Goal: Information Seeking & Learning: Learn about a topic

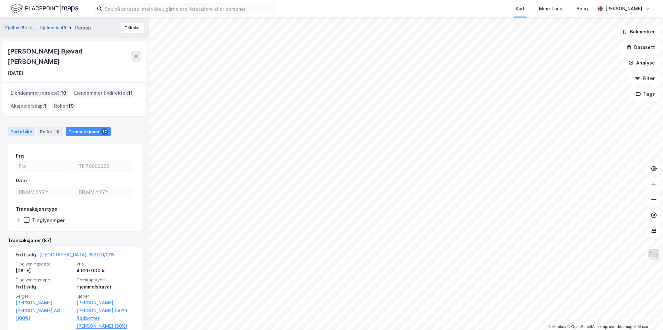
click at [25, 127] on div "Portefølje" at bounding box center [21, 131] width 27 height 9
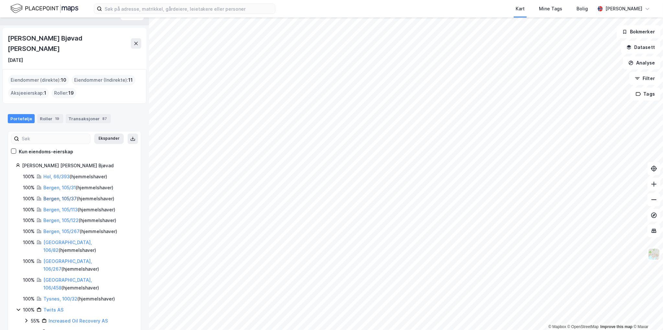
scroll to position [23, 0]
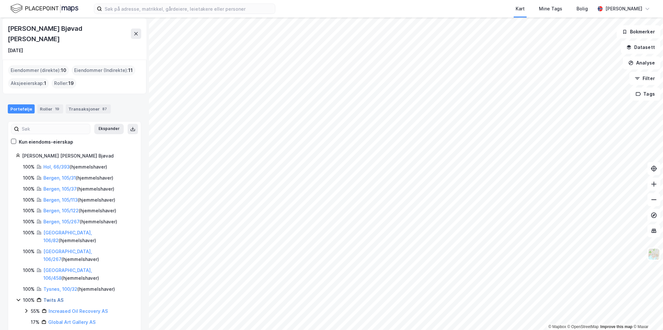
click at [52, 297] on link "Twits AS" at bounding box center [53, 300] width 20 height 6
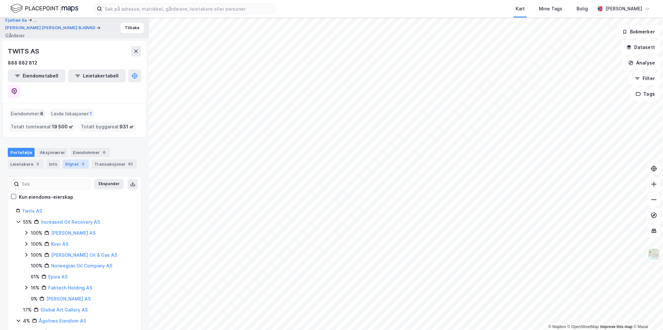
click at [64, 159] on div "Styret 3" at bounding box center [75, 163] width 27 height 9
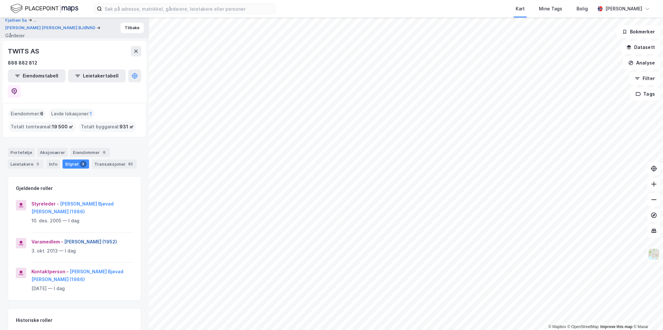
click at [0, 0] on button "[PERSON_NAME] (1952)" at bounding box center [0, 0] width 0 height 0
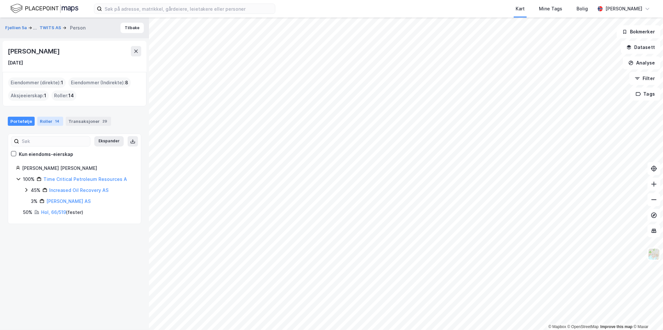
click at [45, 122] on div "Roller 14" at bounding box center [50, 121] width 26 height 9
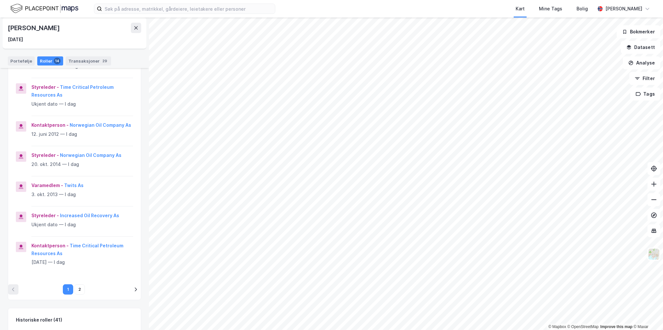
scroll to position [194, 0]
click at [83, 63] on div "Transaksjoner 29" at bounding box center [88, 60] width 45 height 9
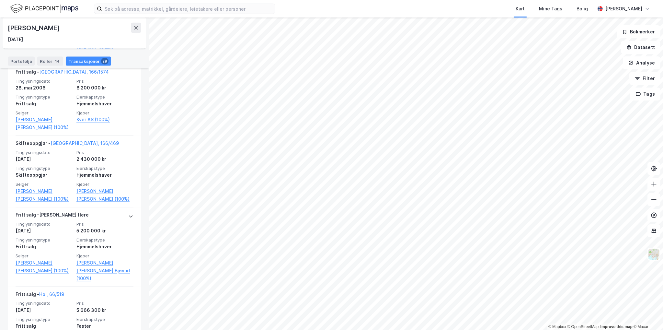
scroll to position [1684, 0]
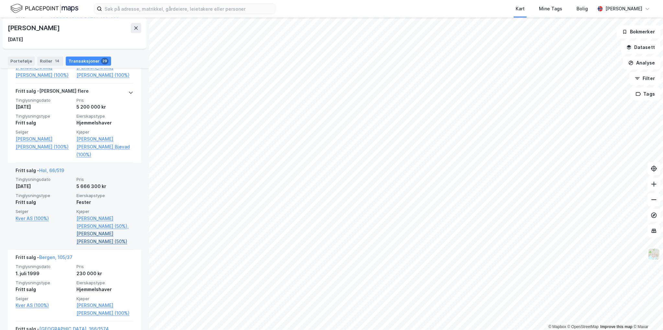
click at [86, 230] on link "[PERSON_NAME] [PERSON_NAME] (50%)" at bounding box center [104, 238] width 57 height 16
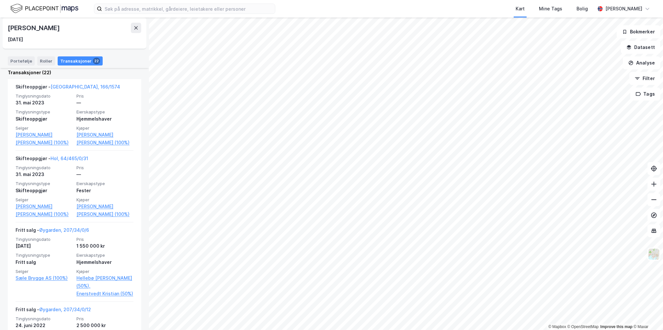
scroll to position [162, 0]
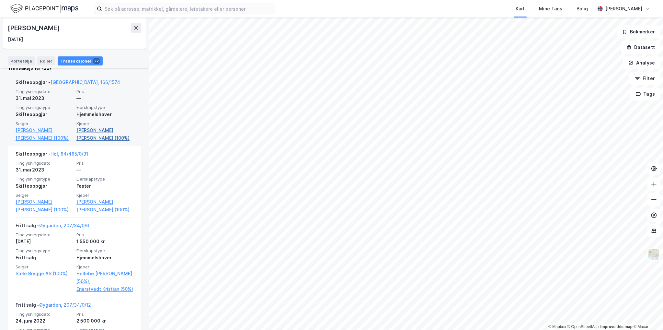
click at [112, 134] on link "[PERSON_NAME] [PERSON_NAME] (100%)" at bounding box center [104, 134] width 57 height 16
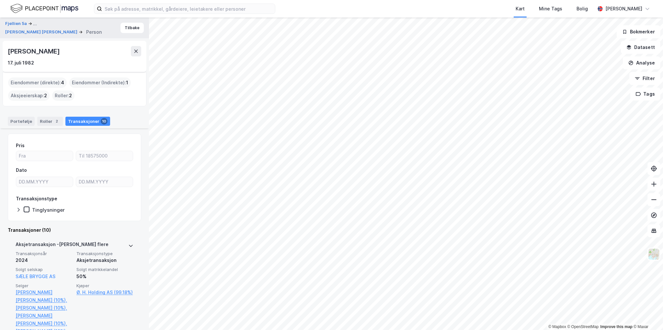
click at [59, 46] on div "[PERSON_NAME] 17. [PERSON_NAME] 1982" at bounding box center [75, 56] width 144 height 31
click at [132, 51] on button at bounding box center [136, 51] width 10 height 10
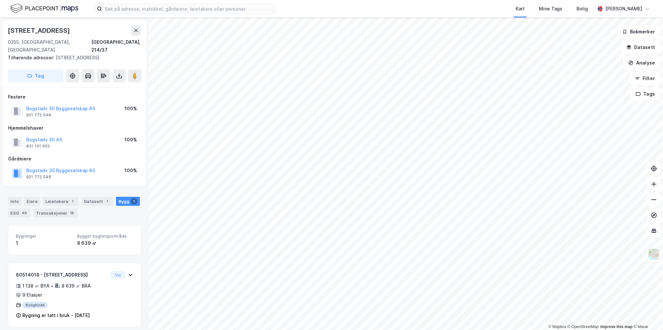
click at [23, 197] on div "Info [PERSON_NAME] 7 Datasett 1 Bygg 1 ESG 49 Transaksjoner 18" at bounding box center [74, 207] width 133 height 21
click at [25, 197] on div "Eiere" at bounding box center [32, 201] width 16 height 9
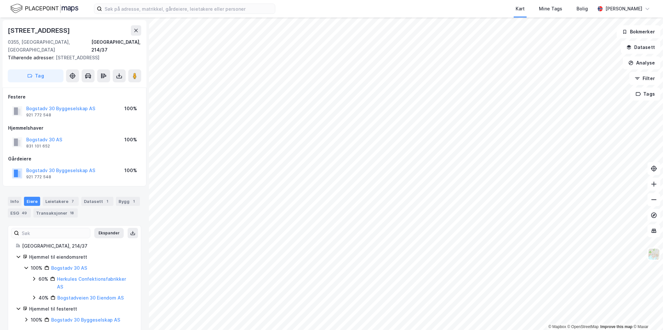
scroll to position [2, 0]
click at [58, 207] on div "Transaksjoner 18" at bounding box center [55, 211] width 44 height 9
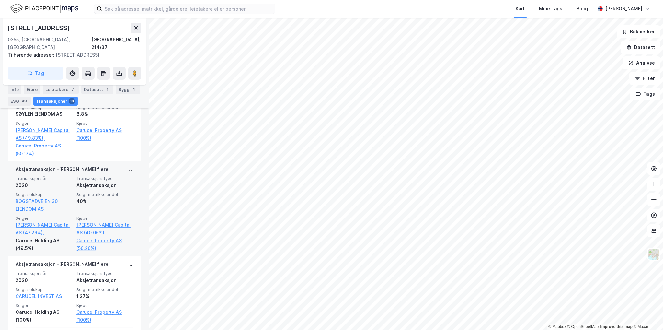
scroll to position [268, 0]
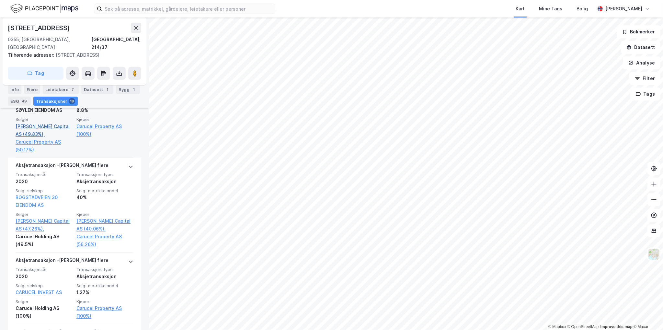
click at [36, 122] on link "[PERSON_NAME] Capital AS (49.83%)," at bounding box center [44, 130] width 57 height 16
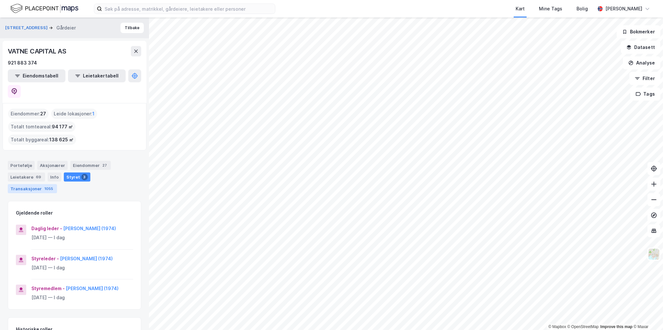
click at [57, 184] on div "Transaksjoner 1055" at bounding box center [32, 188] width 49 height 9
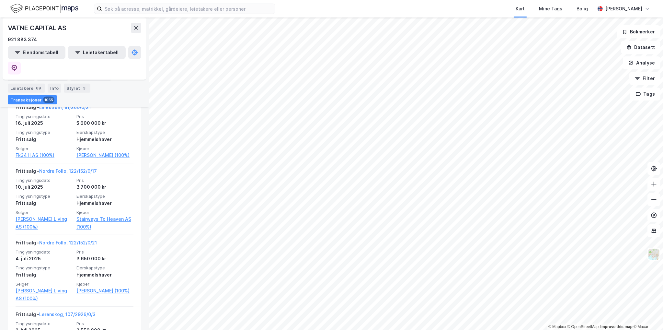
scroll to position [389, 0]
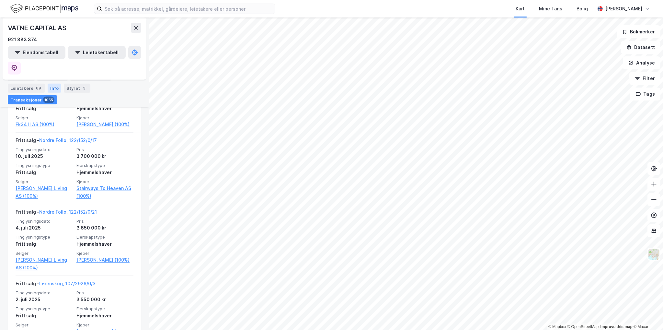
click at [53, 89] on div "Info" at bounding box center [55, 88] width 14 height 9
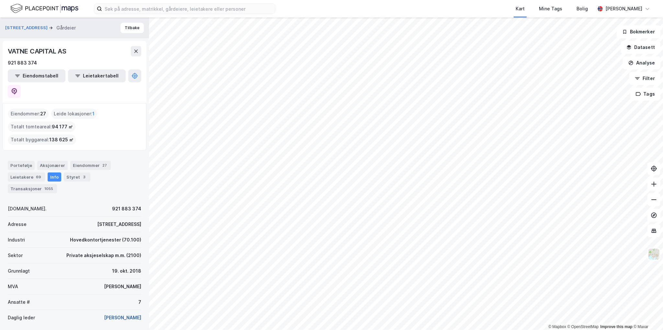
click at [0, 0] on button "[PERSON_NAME]" at bounding box center [0, 0] width 0 height 0
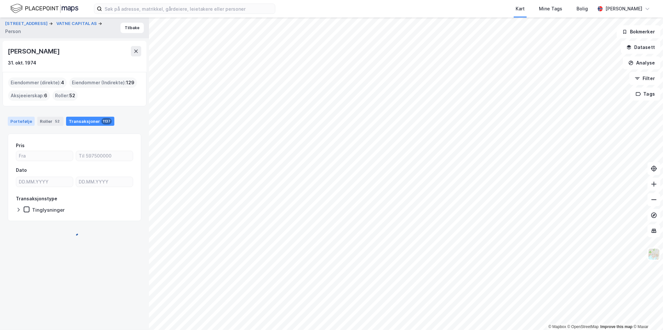
click at [17, 118] on div "Portefølje" at bounding box center [21, 121] width 27 height 9
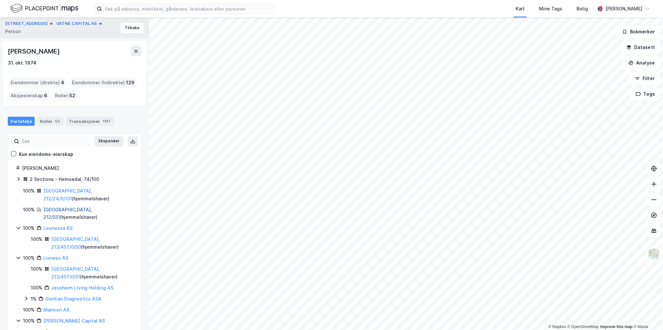
click at [53, 207] on link "[GEOGRAPHIC_DATA], 212/551" at bounding box center [67, 213] width 49 height 13
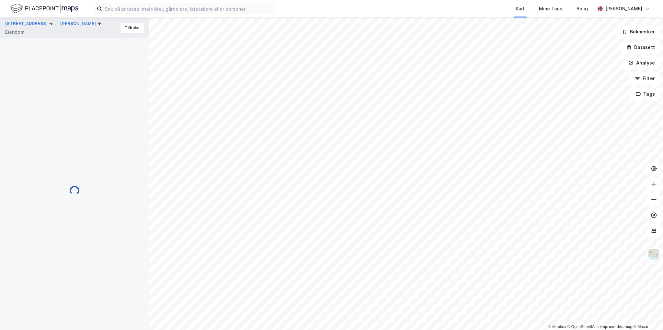
scroll to position [10, 0]
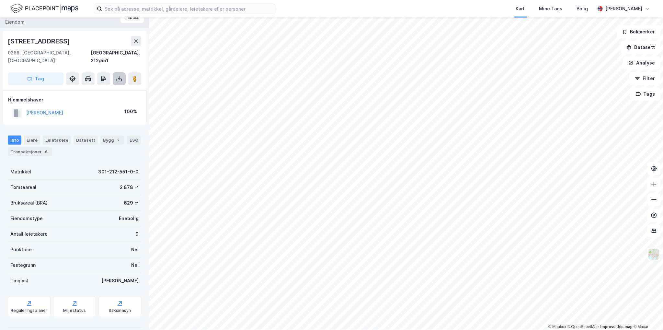
click at [122, 75] on icon at bounding box center [119, 78] width 6 height 6
click at [118, 86] on div "Last ned grunnbok" at bounding box center [91, 91] width 69 height 10
click at [0, 0] on button "[PERSON_NAME]" at bounding box center [0, 0] width 0 height 0
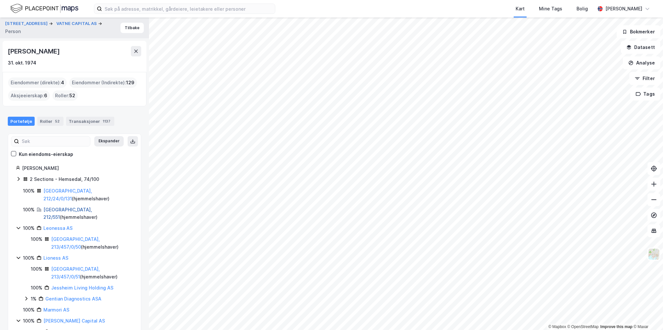
click at [57, 207] on link "[GEOGRAPHIC_DATA], 212/551" at bounding box center [67, 213] width 49 height 13
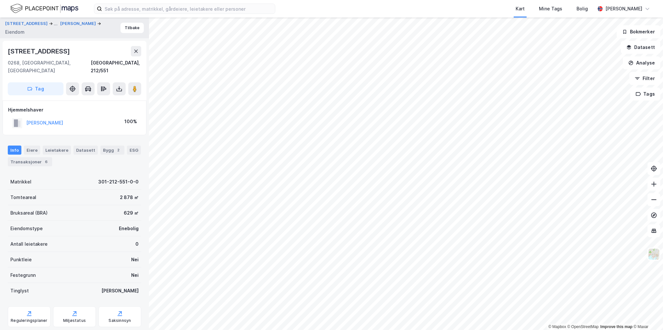
scroll to position [10, 0]
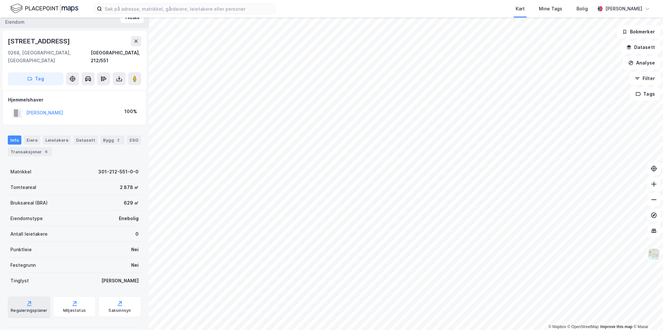
click at [35, 305] on div "Reguleringsplaner" at bounding box center [29, 306] width 43 height 21
